Goal: Navigation & Orientation: Understand site structure

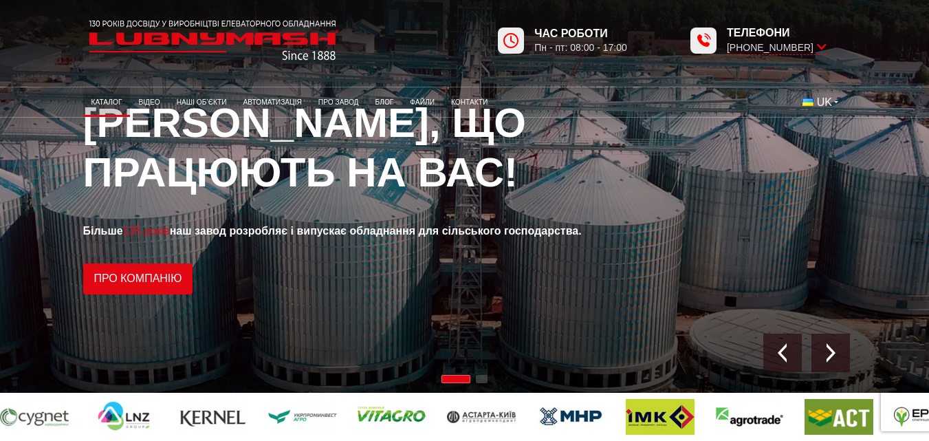
click at [110, 102] on link "Каталог" at bounding box center [106, 102] width 47 height 23
click at [182, 103] on link "Наші об’єкти" at bounding box center [202, 102] width 67 height 23
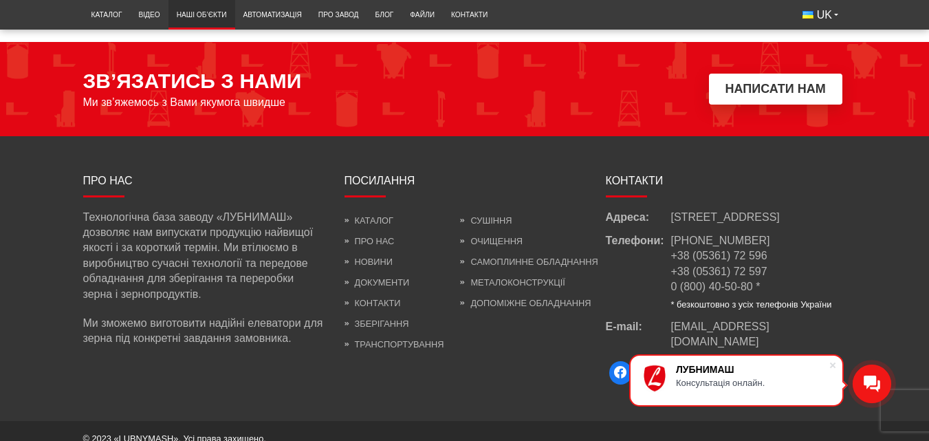
scroll to position [4999, 0]
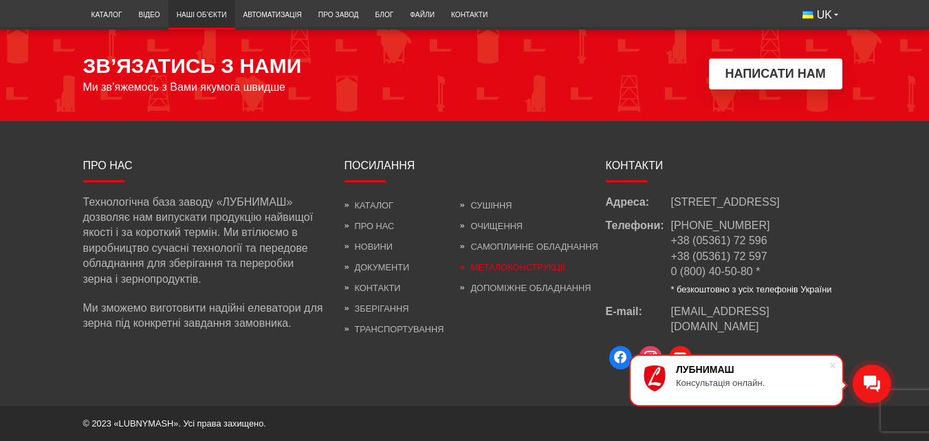
click at [485, 263] on link "Металоконструкції" at bounding box center [512, 267] width 105 height 10
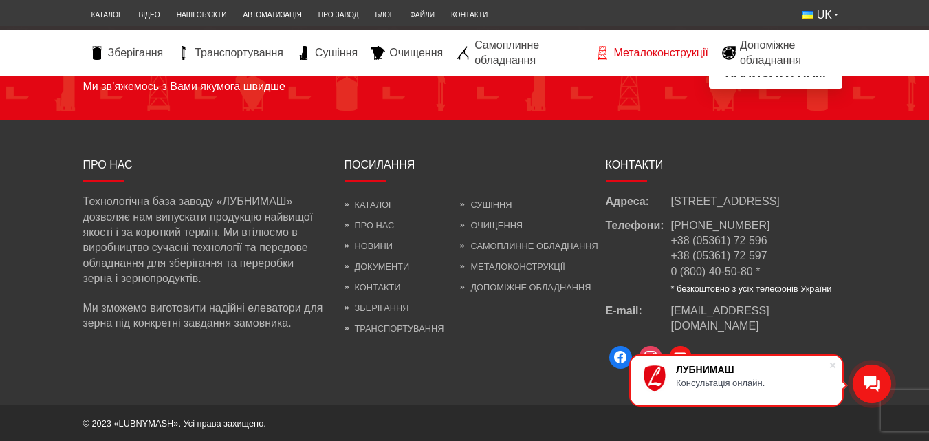
scroll to position [1823, 0]
click at [486, 246] on link "Самоплинне обладнання" at bounding box center [529, 246] width 138 height 10
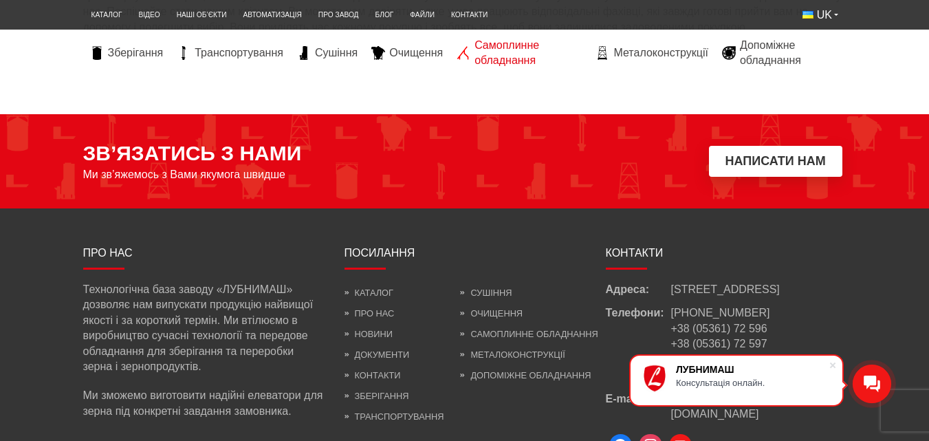
scroll to position [1307, 0]
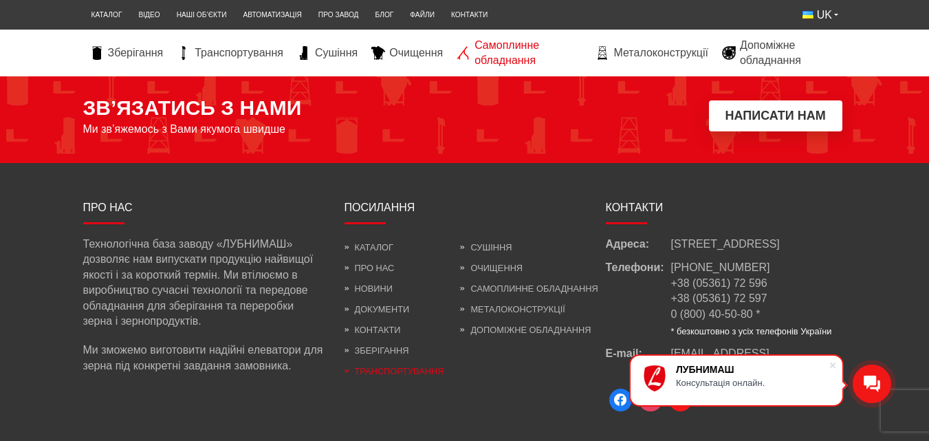
click at [382, 367] on link "Транспортування" at bounding box center [395, 371] width 100 height 10
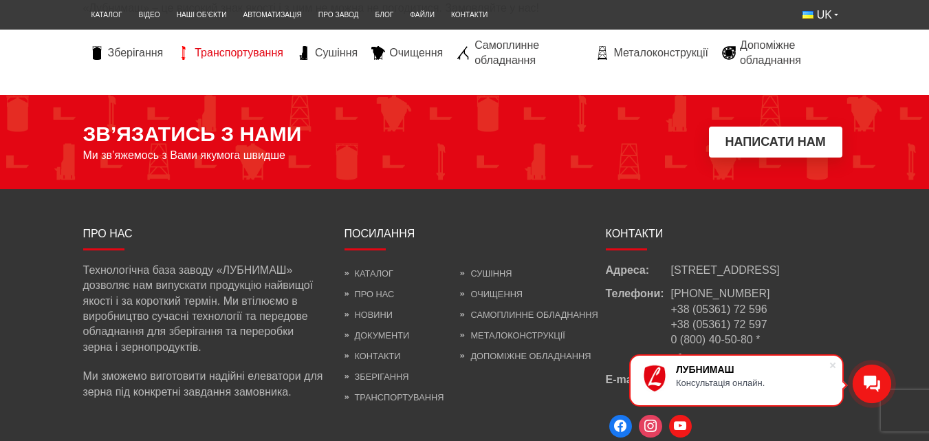
scroll to position [2064, 0]
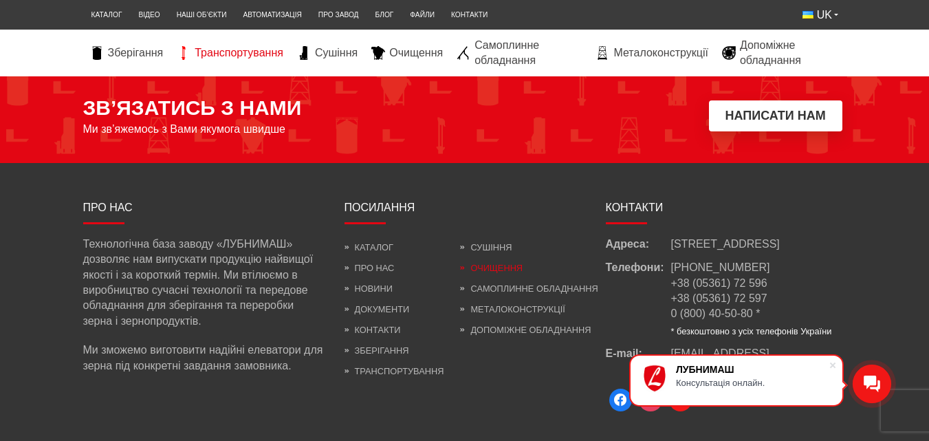
click at [496, 269] on link "Очищення" at bounding box center [491, 268] width 63 height 10
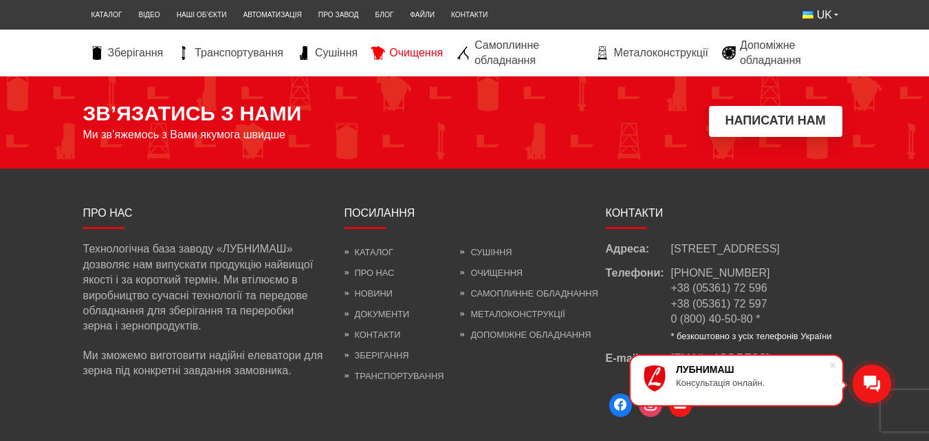
scroll to position [1170, 0]
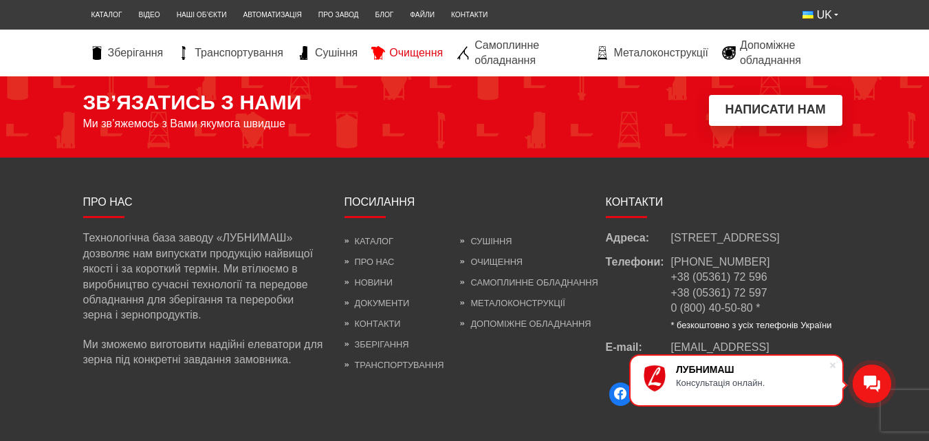
click at [485, 334] on li "Допоміжне обладнання" at bounding box center [529, 323] width 138 height 21
click at [485, 322] on link "Допоміжне обладнання" at bounding box center [525, 324] width 131 height 10
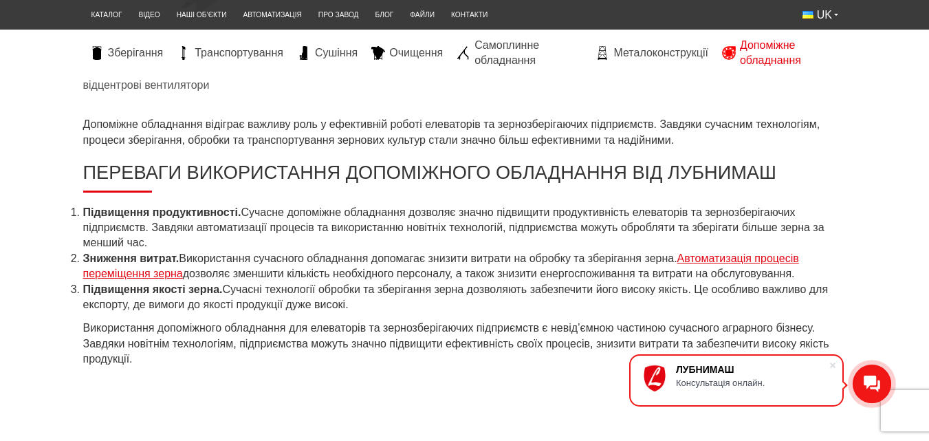
scroll to position [757, 0]
